Goal: Check status: Check status

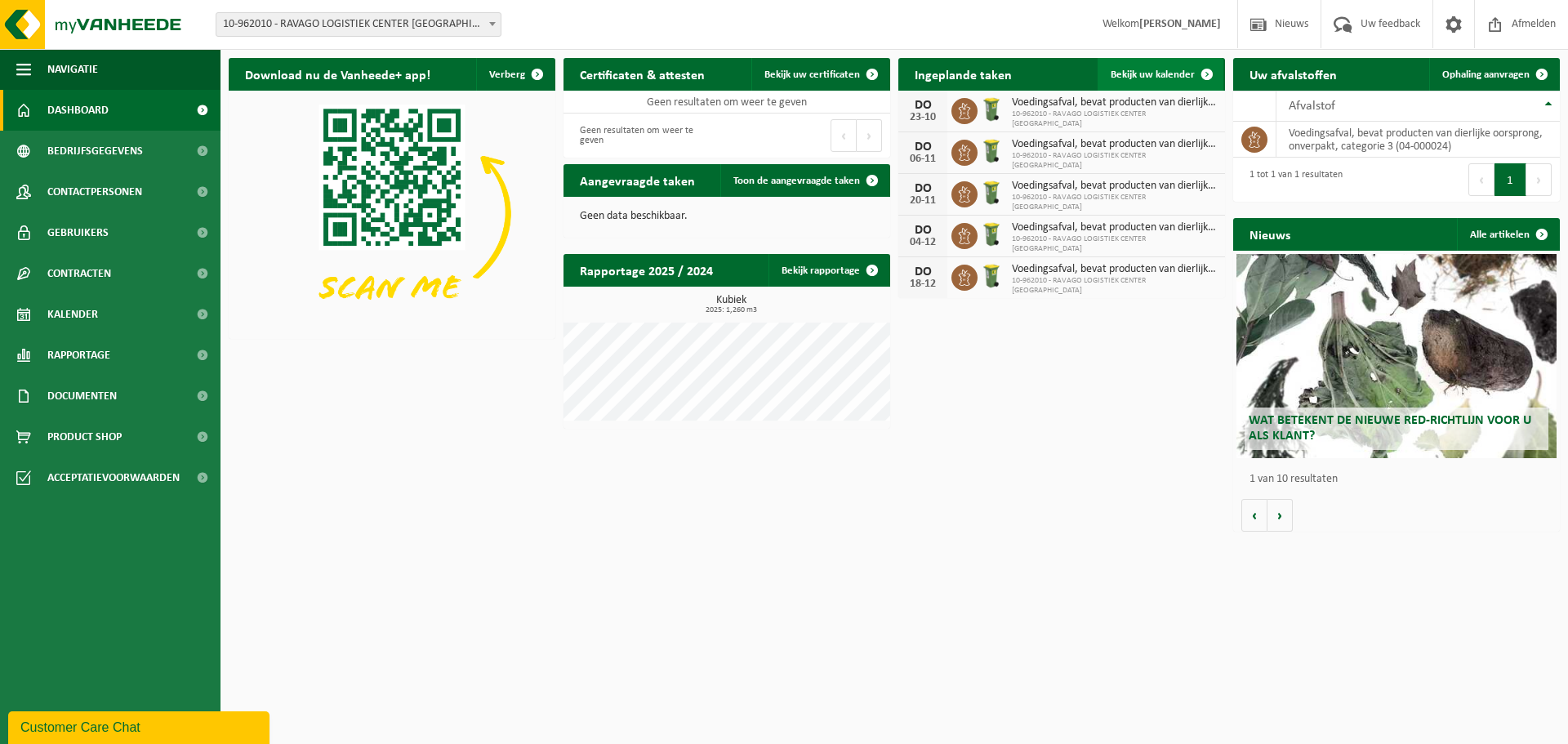
click at [1155, 76] on span "Bekijk uw kalender" at bounding box center [1153, 75] width 84 height 11
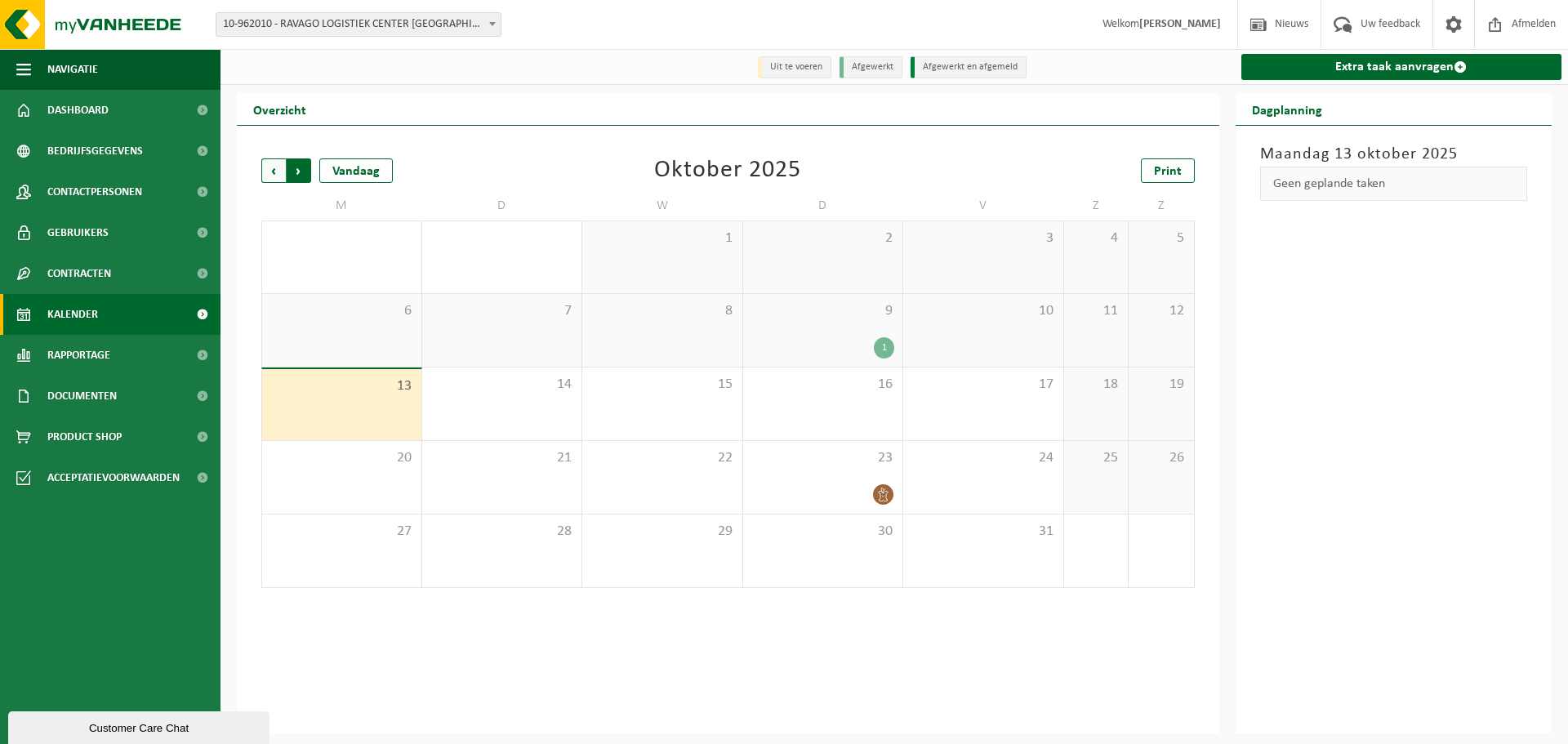
click at [263, 173] on span "Vorige" at bounding box center [274, 170] width 25 height 25
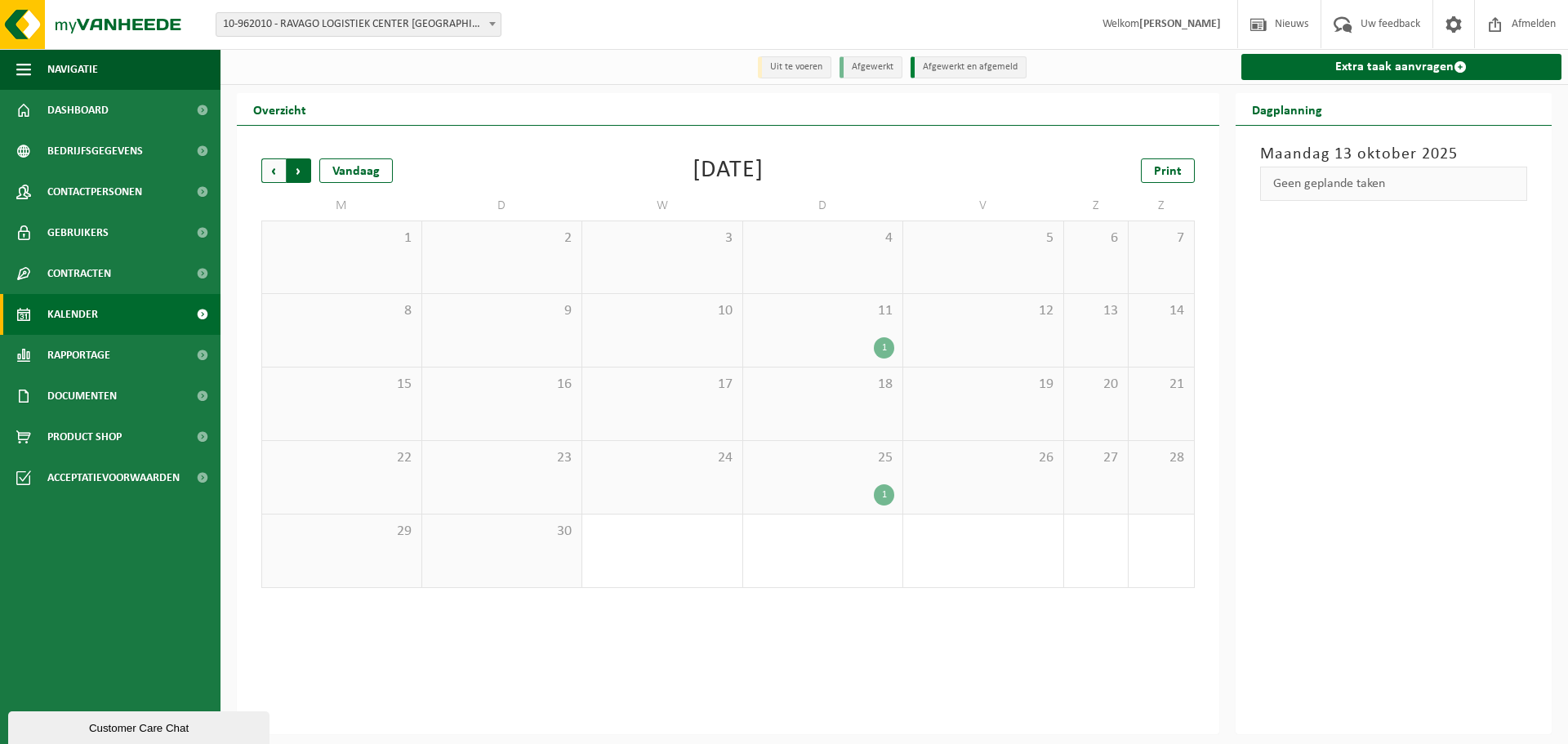
click at [274, 168] on span "Vorige" at bounding box center [274, 170] width 25 height 25
click at [295, 172] on span "Volgende" at bounding box center [298, 170] width 25 height 25
